Goal: Task Accomplishment & Management: Use online tool/utility

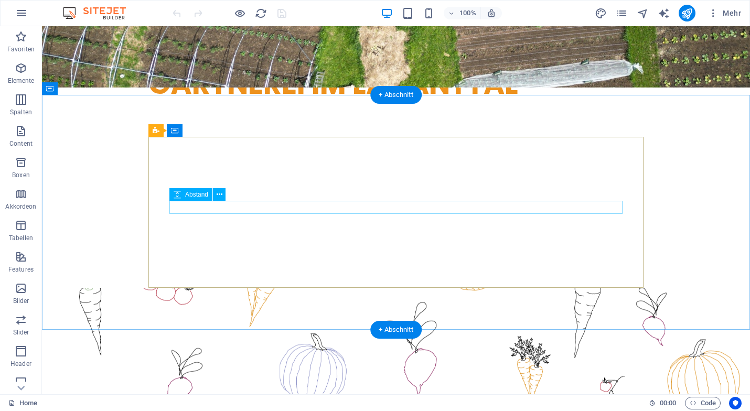
scroll to position [498, 0]
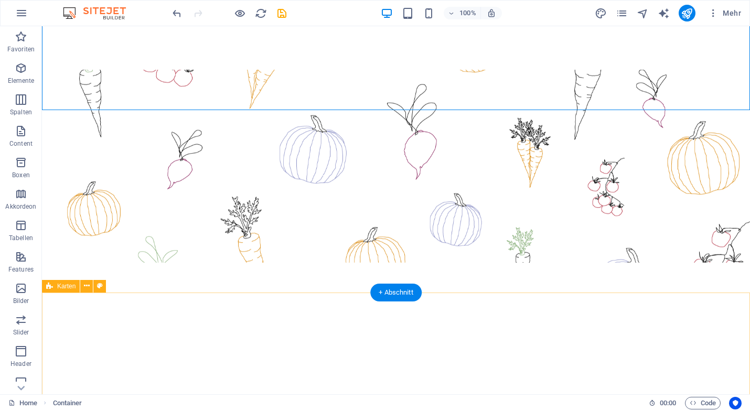
scroll to position [710, 0]
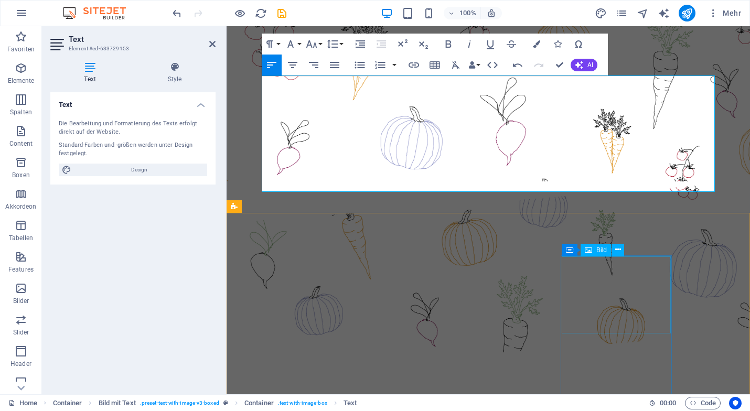
scroll to position [798, 0]
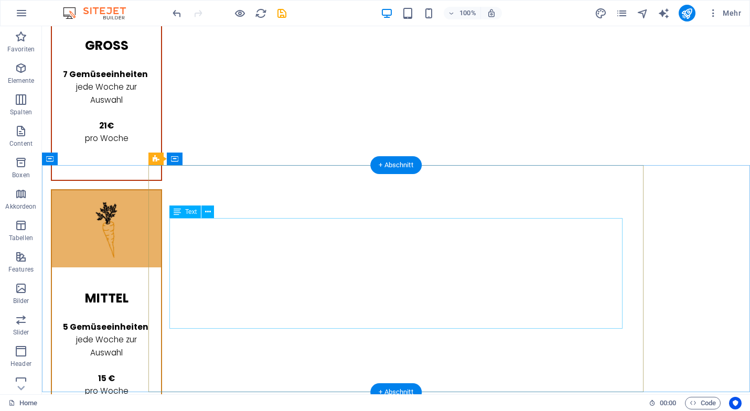
scroll to position [1688, 0]
